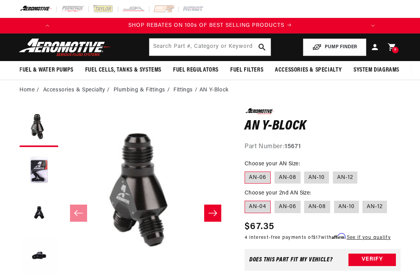
click at [397, 51] on div "9 9 items" at bounding box center [395, 50] width 7 height 7
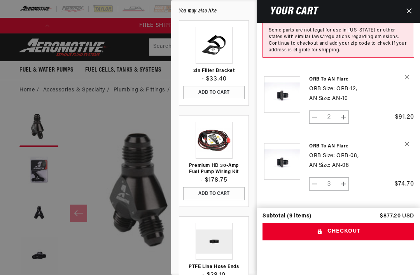
click at [284, 95] on link "Your cart" at bounding box center [282, 98] width 39 height 59
click at [290, 157] on link "Your cart" at bounding box center [282, 165] width 39 height 59
click at [287, 91] on link "Your cart" at bounding box center [282, 98] width 39 height 59
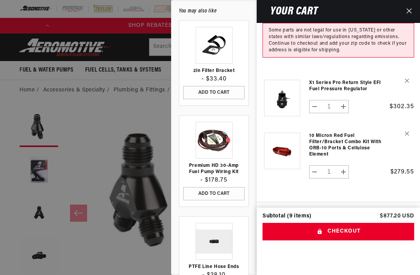
scroll to position [267, 0]
click at [281, 143] on link "Your cart" at bounding box center [282, 154] width 39 height 58
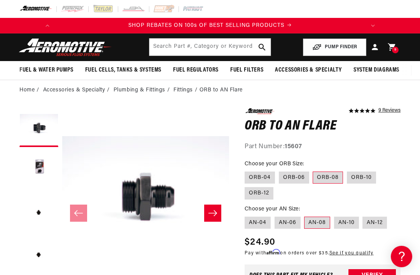
scroll to position [0, 94]
